Goal: Transaction & Acquisition: Book appointment/travel/reservation

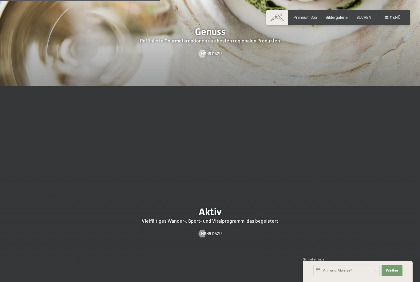
scroll to position [999, 0]
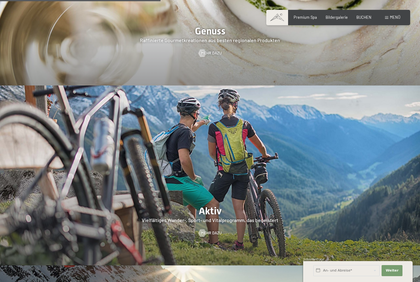
click at [212, 236] on span "Mehr dazu" at bounding box center [211, 233] width 21 height 6
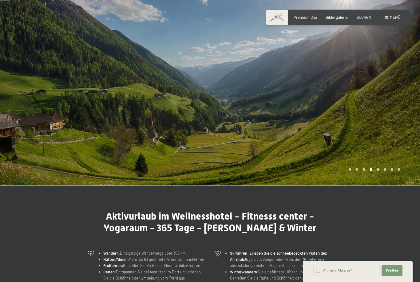
scroll to position [36, 0]
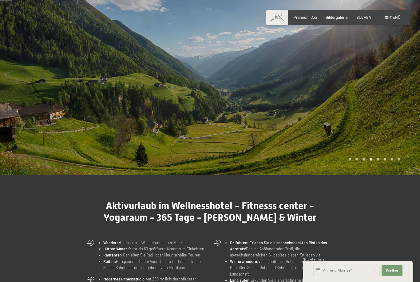
click at [313, 155] on div at bounding box center [315, 69] width 210 height 211
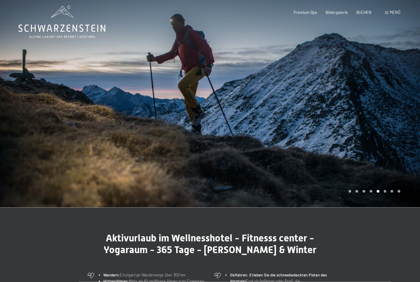
scroll to position [0, 0]
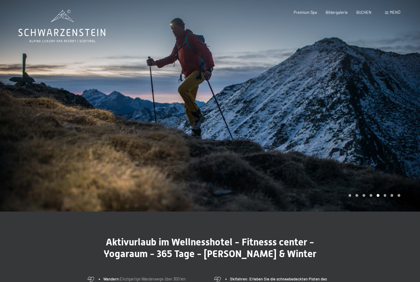
click at [403, 122] on div at bounding box center [315, 105] width 210 height 211
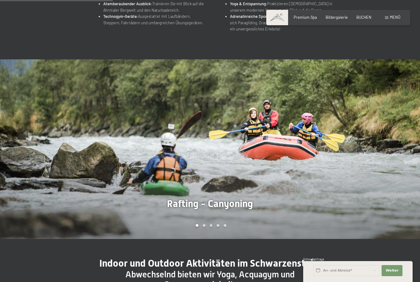
scroll to position [364, 0]
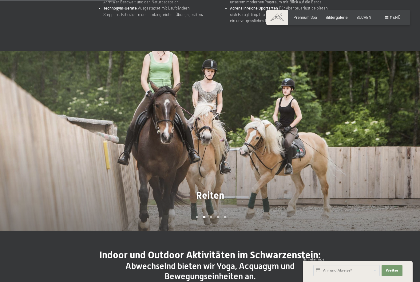
click at [379, 170] on div at bounding box center [315, 141] width 210 height 180
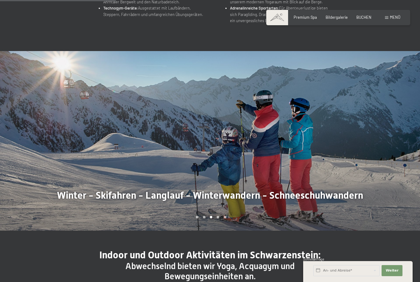
click at [369, 180] on div at bounding box center [315, 141] width 210 height 180
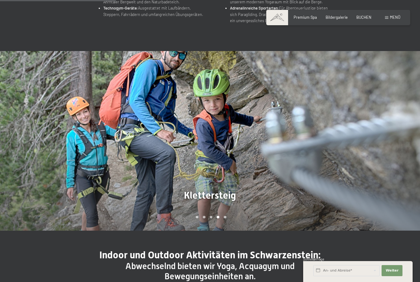
click at [369, 176] on div at bounding box center [315, 141] width 210 height 180
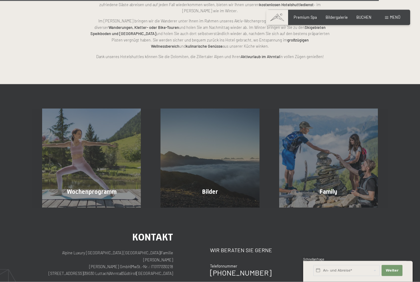
scroll to position [1214, 0]
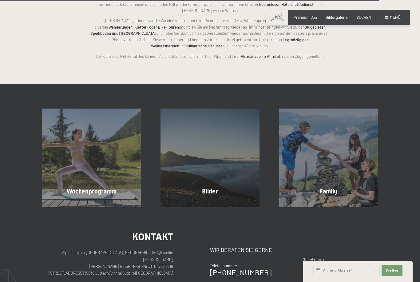
click at [97, 175] on div "Wochenprogramm Mehr erfahren" at bounding box center [91, 158] width 118 height 99
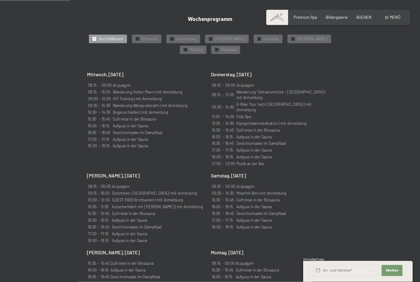
scroll to position [346, 0]
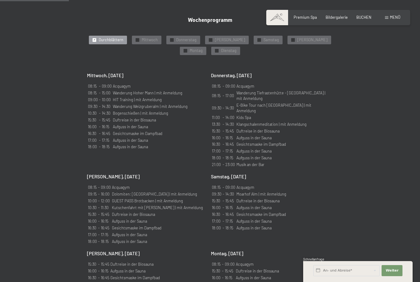
click at [150, 43] on span "Mittwoch" at bounding box center [150, 40] width 16 height 6
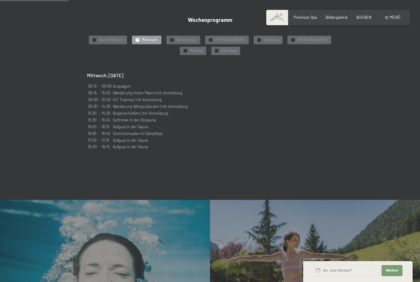
click at [211, 55] on div "✓ Dienstag" at bounding box center [225, 51] width 29 height 9
click at [206, 51] on div "✓ Montag" at bounding box center [193, 51] width 26 height 9
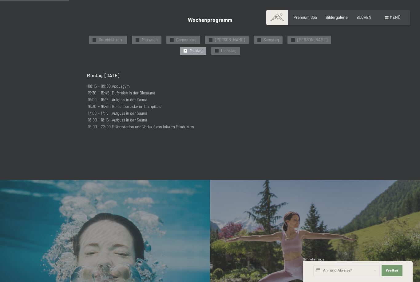
click at [297, 43] on span "Sonntag" at bounding box center [312, 40] width 30 height 6
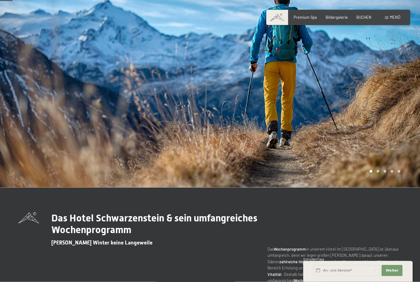
scroll to position [0, 0]
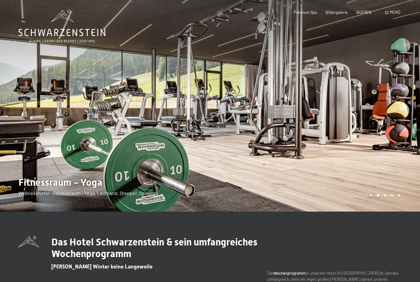
click at [397, 14] on span "Menü" at bounding box center [395, 12] width 10 height 5
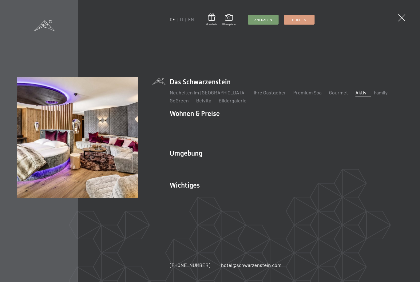
click at [235, 127] on link "Zimmer & Preise" at bounding box center [235, 124] width 36 height 6
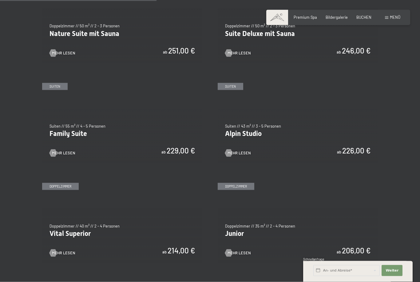
scroll to position [575, 0]
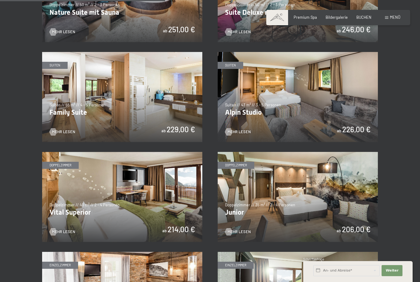
click at [77, 192] on img at bounding box center [122, 197] width 160 height 90
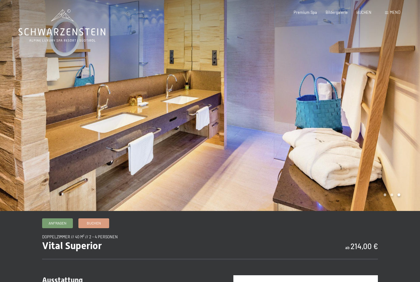
scroll to position [1, 0]
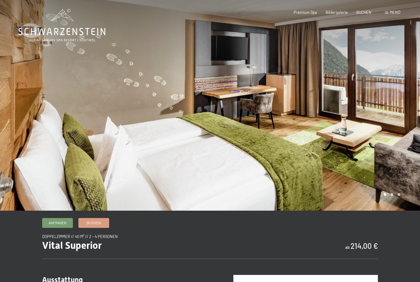
click at [396, 11] on span "Menü" at bounding box center [395, 12] width 10 height 5
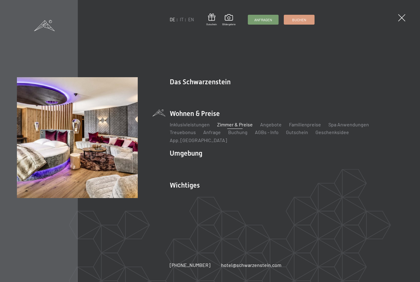
click at [272, 126] on link "Angebote" at bounding box center [271, 124] width 22 height 6
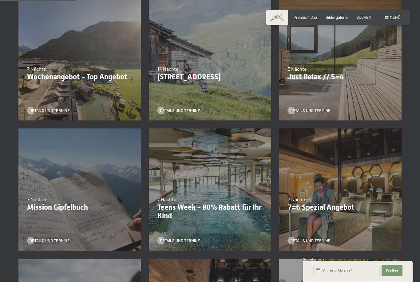
scroll to position [155, 0]
click at [343, 207] on p "7=6 Spezial Angebot" at bounding box center [340, 207] width 105 height 9
click at [333, 206] on p "7=6 Spezial Angebot" at bounding box center [340, 207] width 105 height 9
click at [299, 242] on span "Details und Termine" at bounding box center [310, 241] width 40 height 6
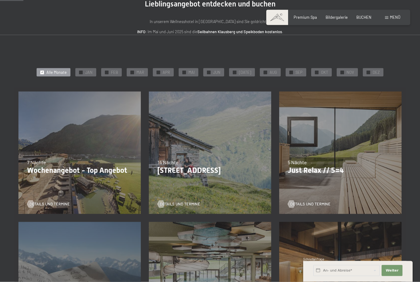
scroll to position [0, 0]
